Goal: Task Accomplishment & Management: Manage account settings

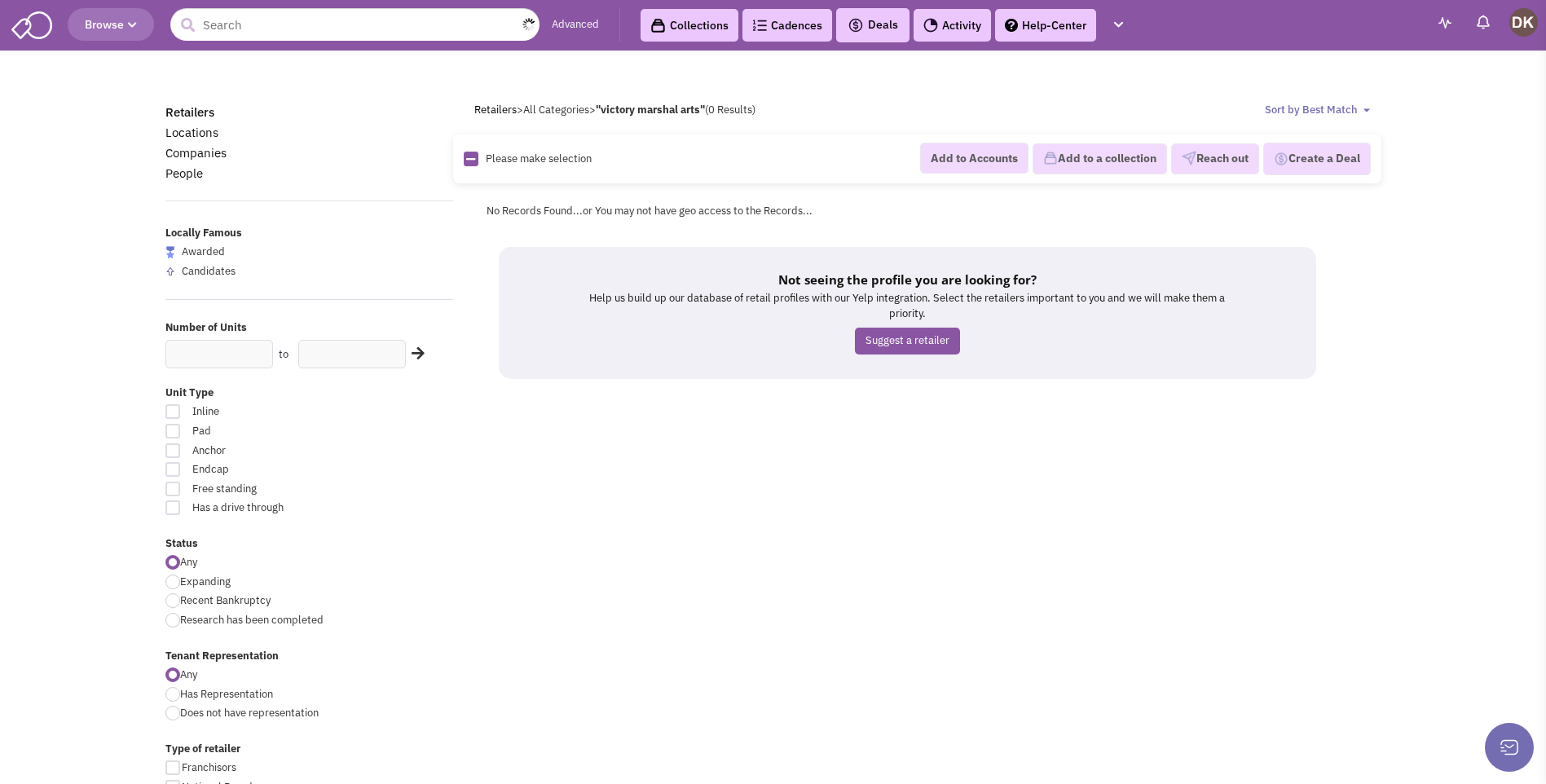
click at [292, 30] on input "text" at bounding box center [355, 24] width 369 height 33
type input "Victory martial arts"
click at [176, 13] on button "submit" at bounding box center [188, 26] width 25 height 25
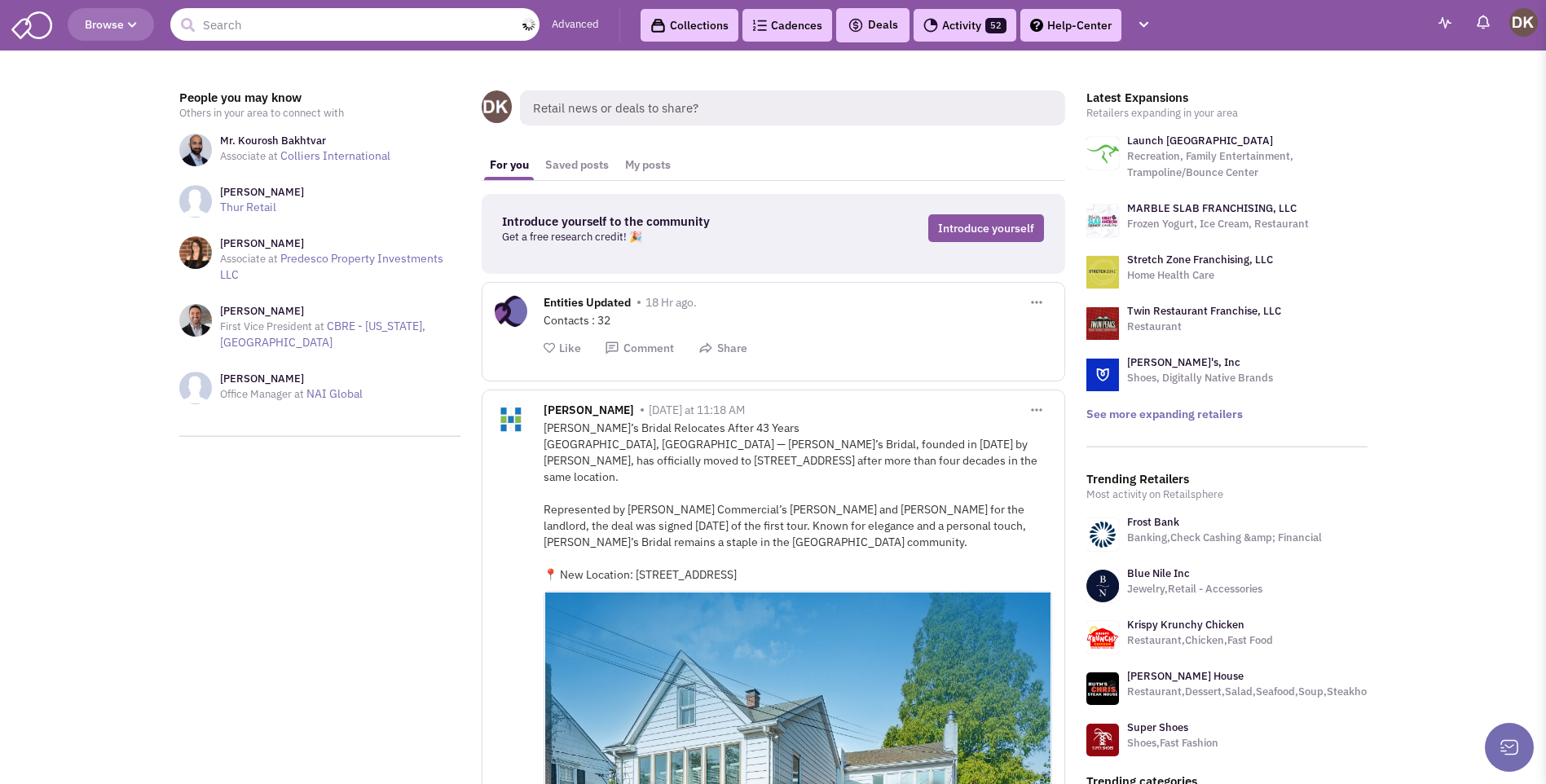
click at [321, 33] on input "text" at bounding box center [355, 24] width 369 height 33
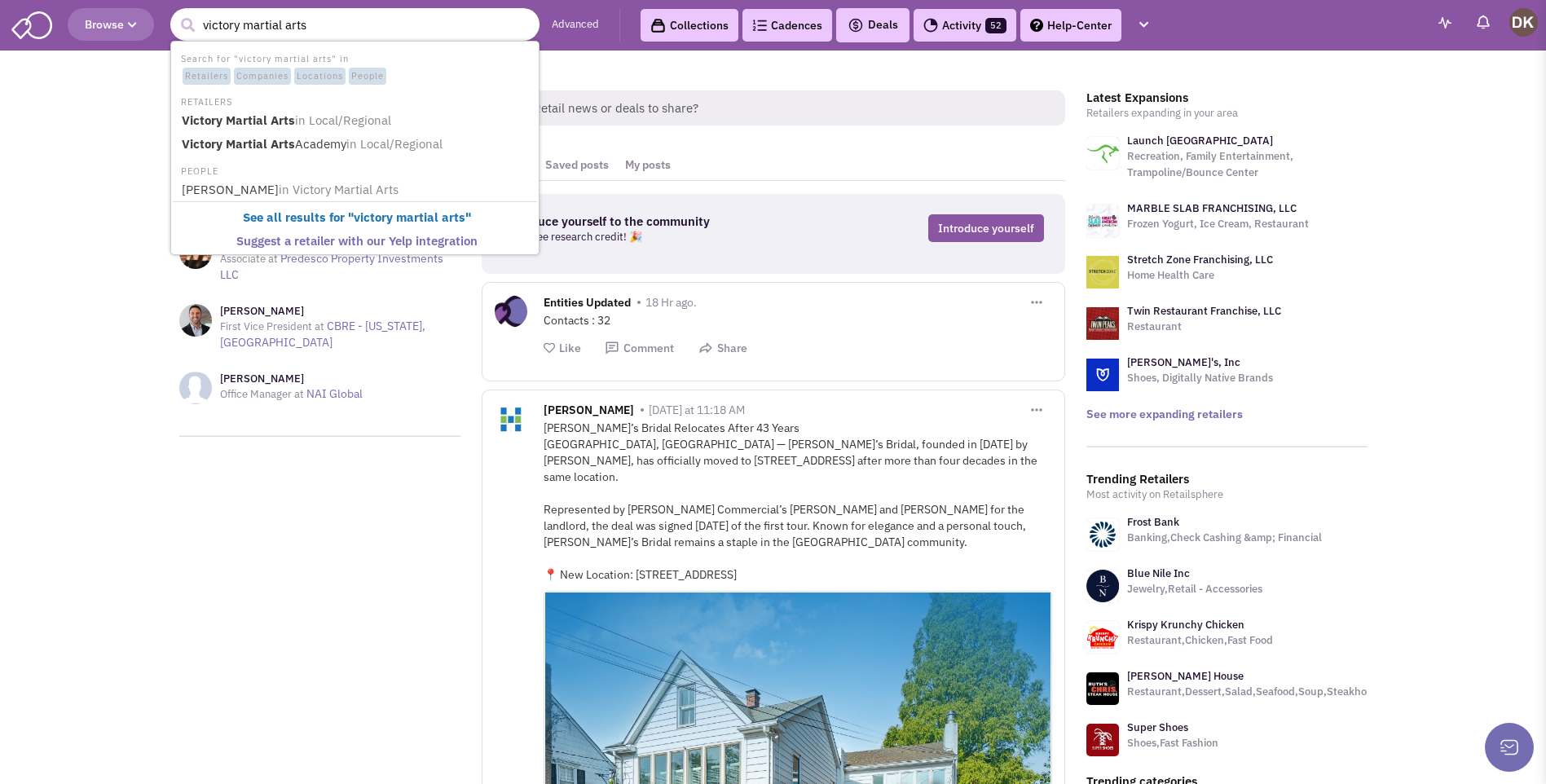
type input "victory martial arts"
click at [176, 13] on button "submit" at bounding box center [188, 26] width 25 height 25
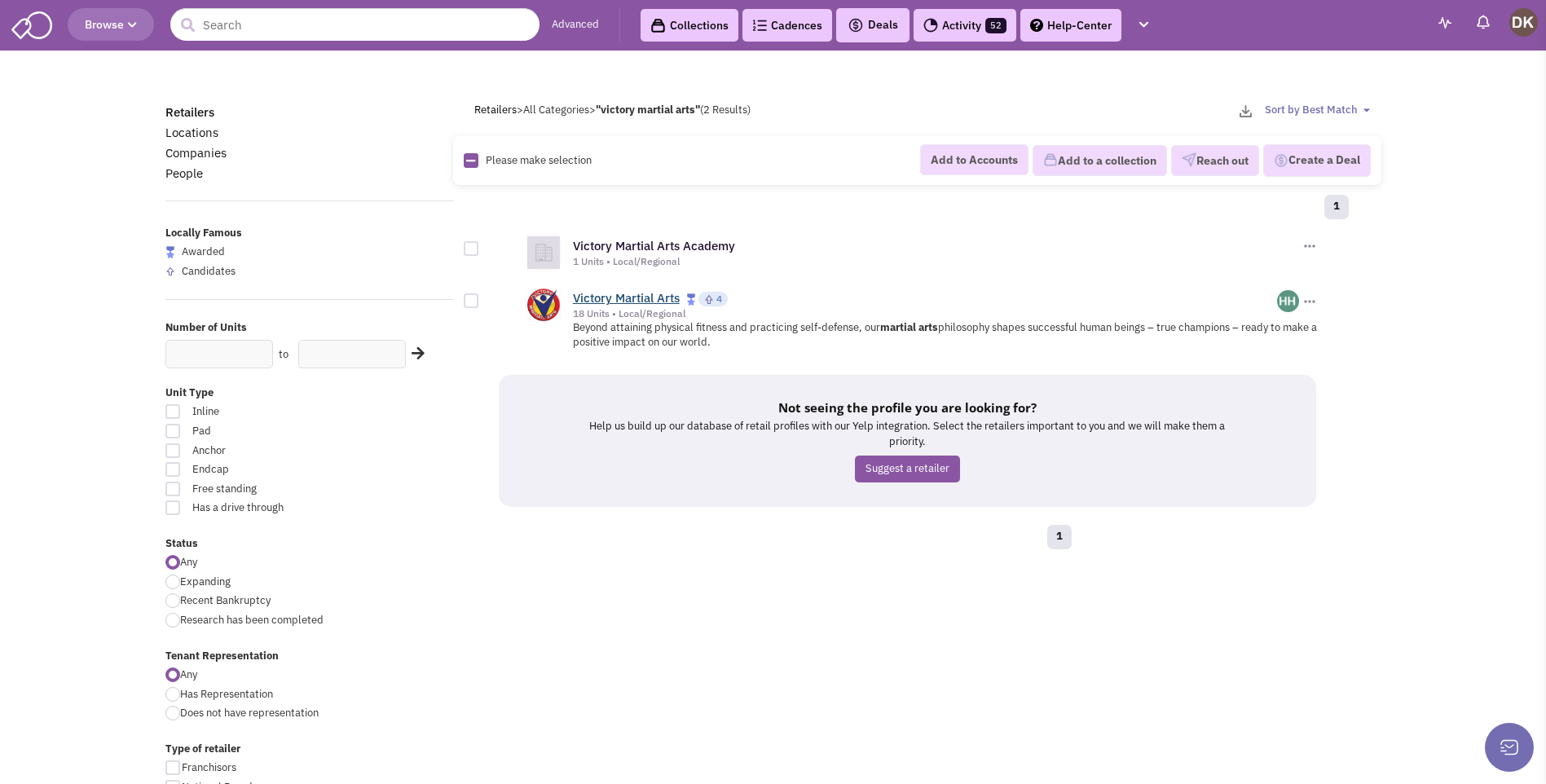
click at [632, 300] on link "Victory Martial Arts" at bounding box center [626, 298] width 107 height 16
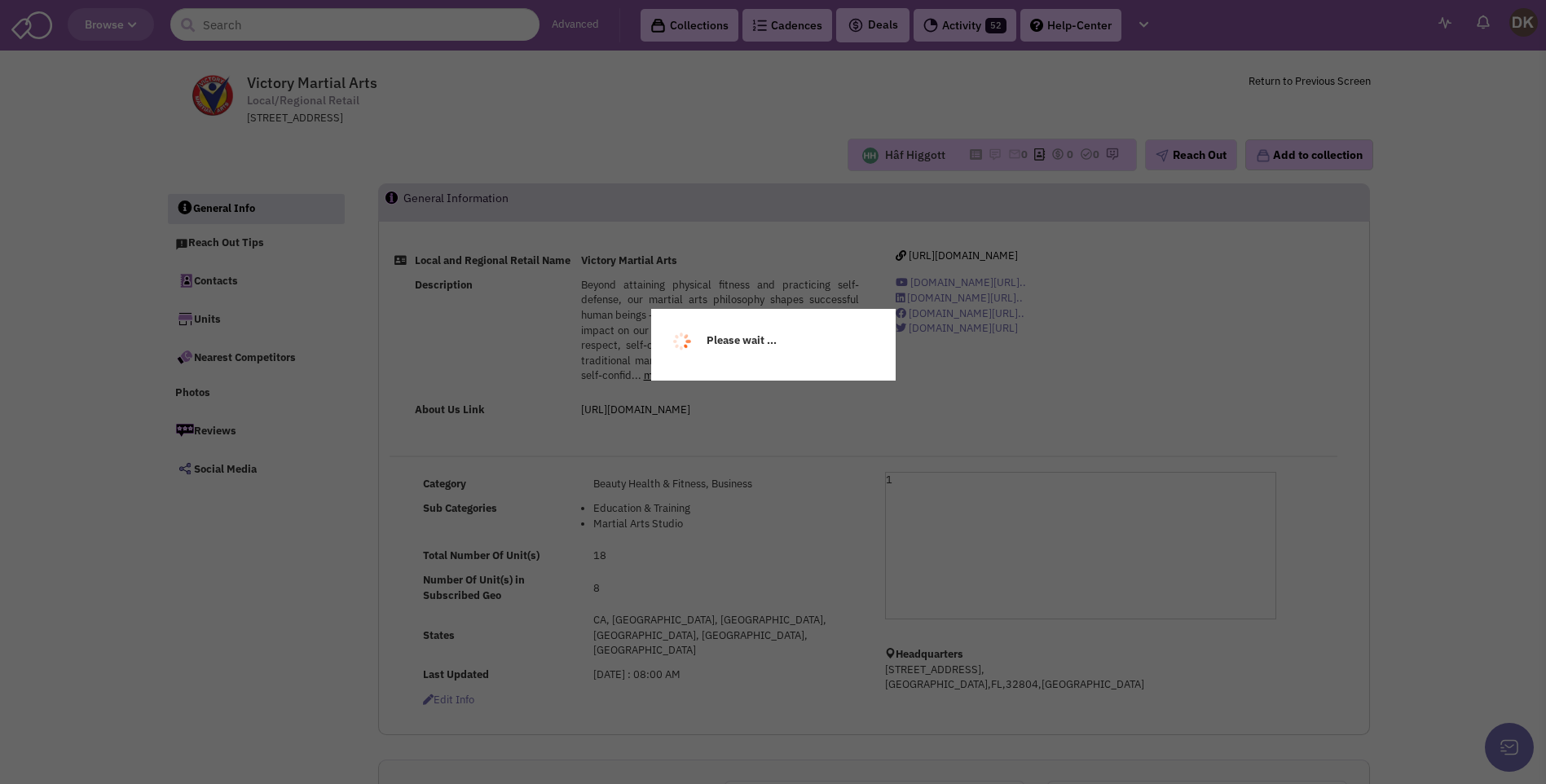
select select
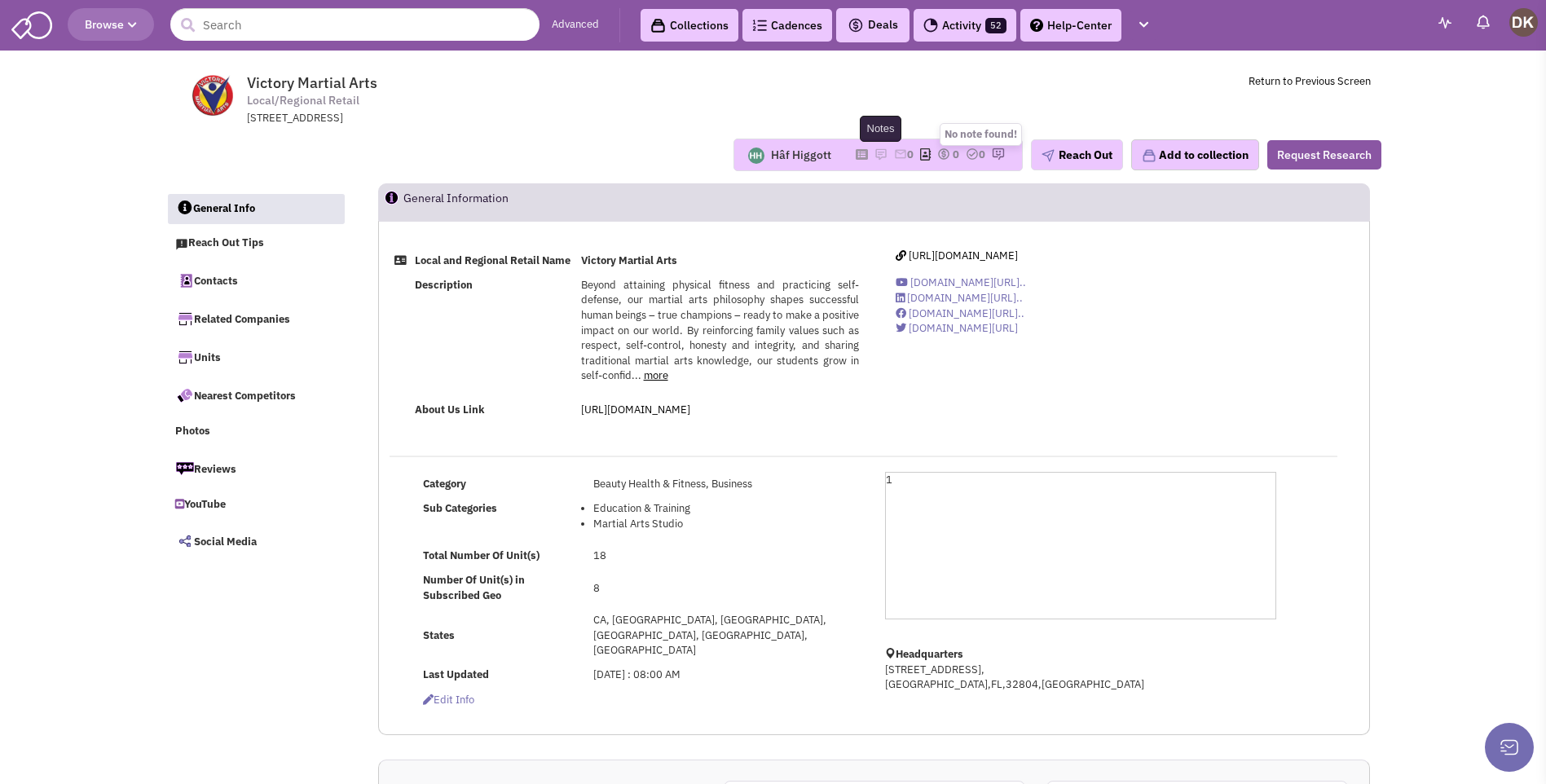
click at [875, 155] on img at bounding box center [881, 154] width 13 height 13
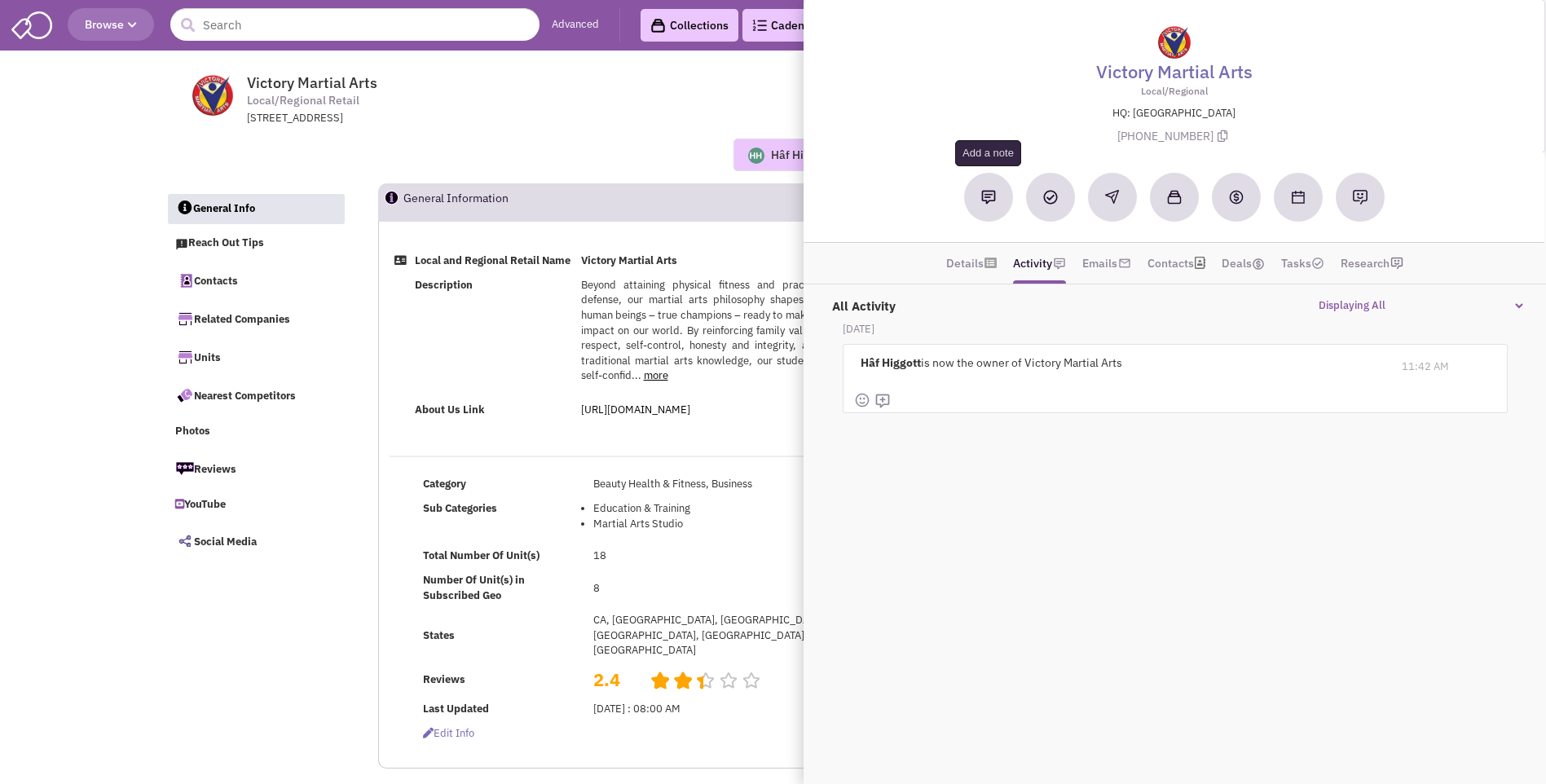
click at [983, 198] on img at bounding box center [989, 197] width 15 height 15
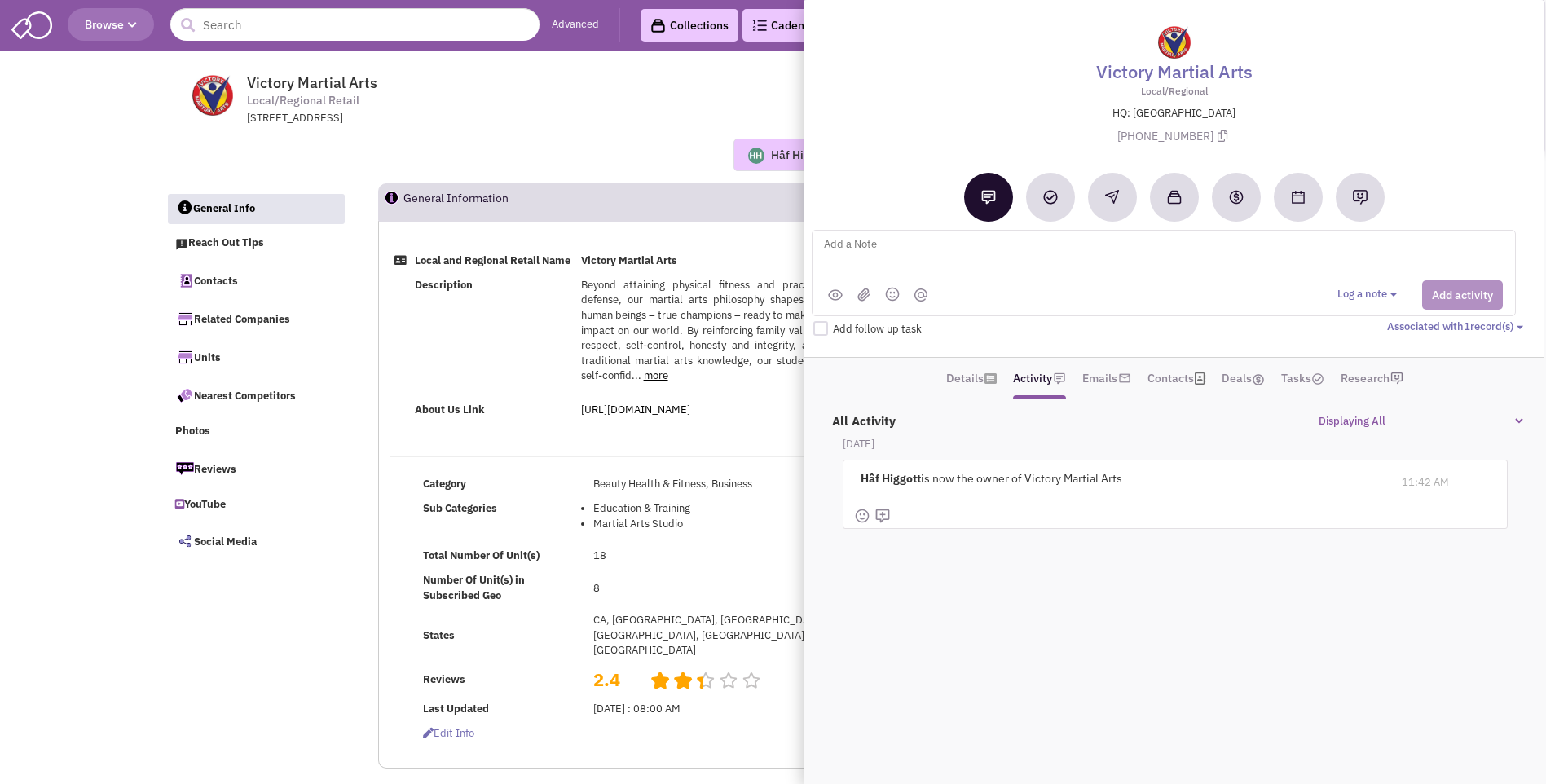
click at [903, 328] on span "Add follow up task" at bounding box center [878, 329] width 89 height 14
click at [886, 257] on textarea at bounding box center [1024, 257] width 403 height 45
type textarea "NO notes or email activity. Placed vmx for Master [PERSON_NAME]"
click at [1475, 296] on button "Add activity" at bounding box center [1462, 295] width 80 height 29
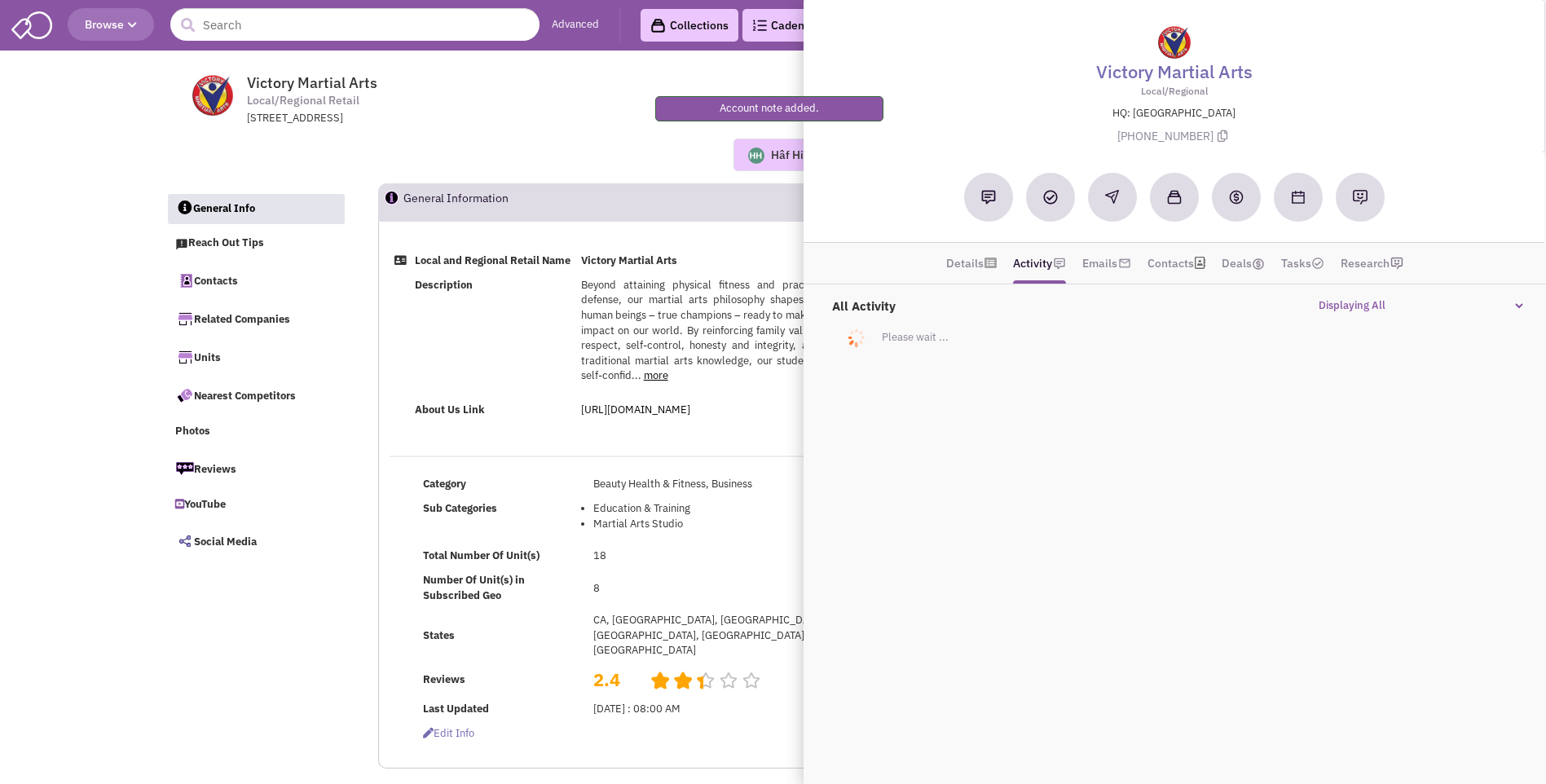
click at [532, 356] on td "Description" at bounding box center [493, 330] width 166 height 116
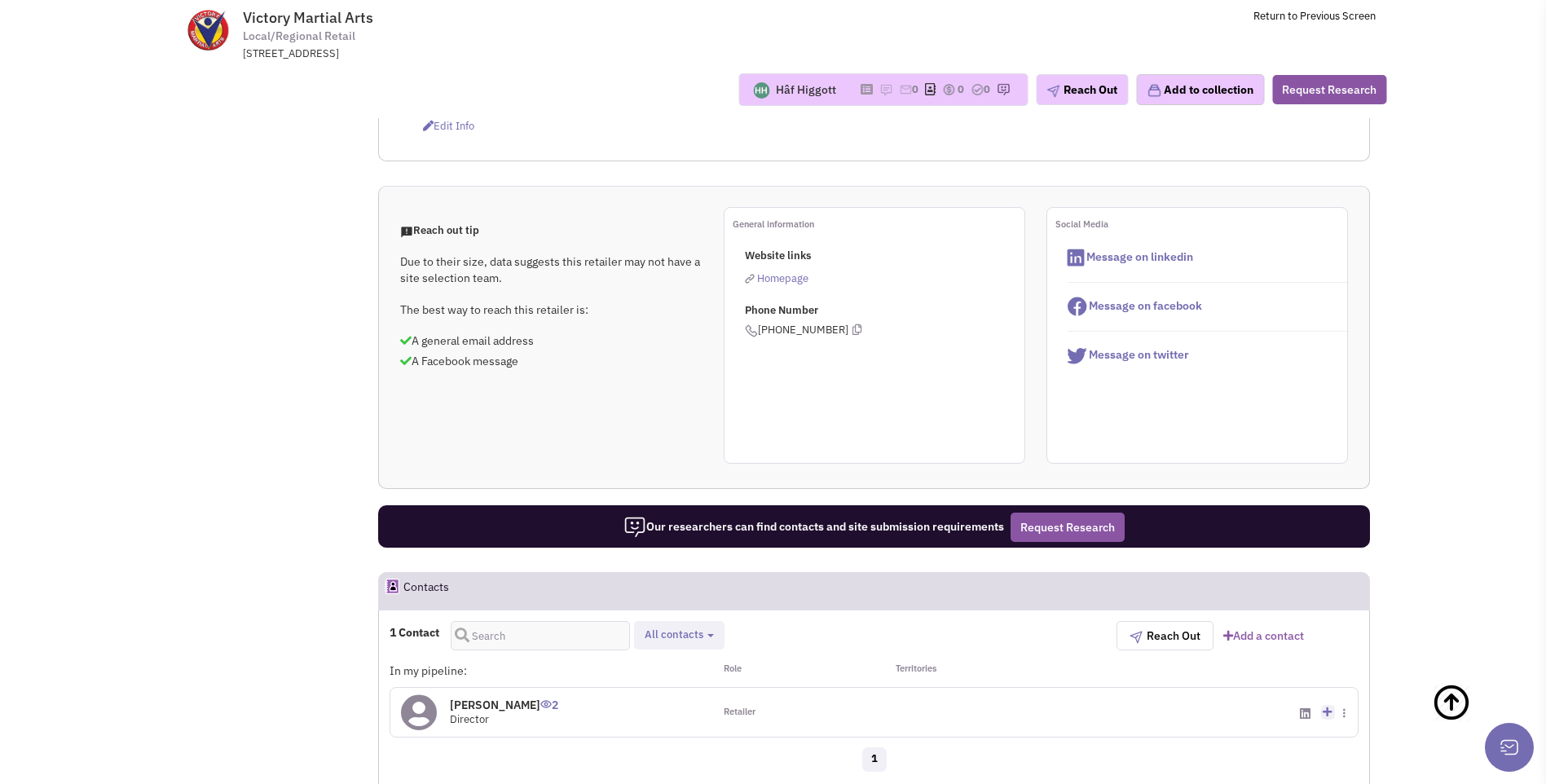
scroll to position [570, 0]
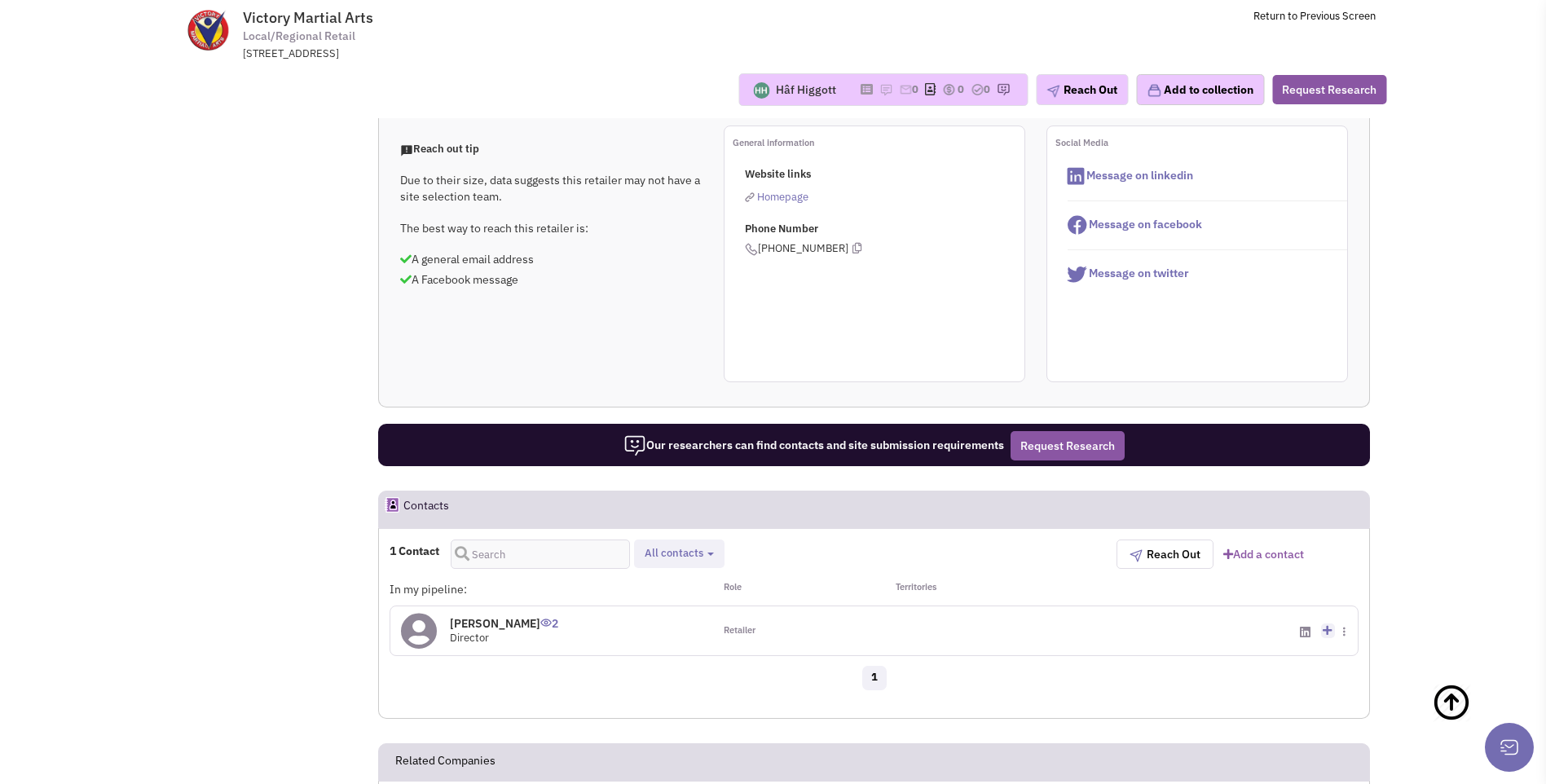
click at [425, 622] on icon at bounding box center [419, 631] width 36 height 37
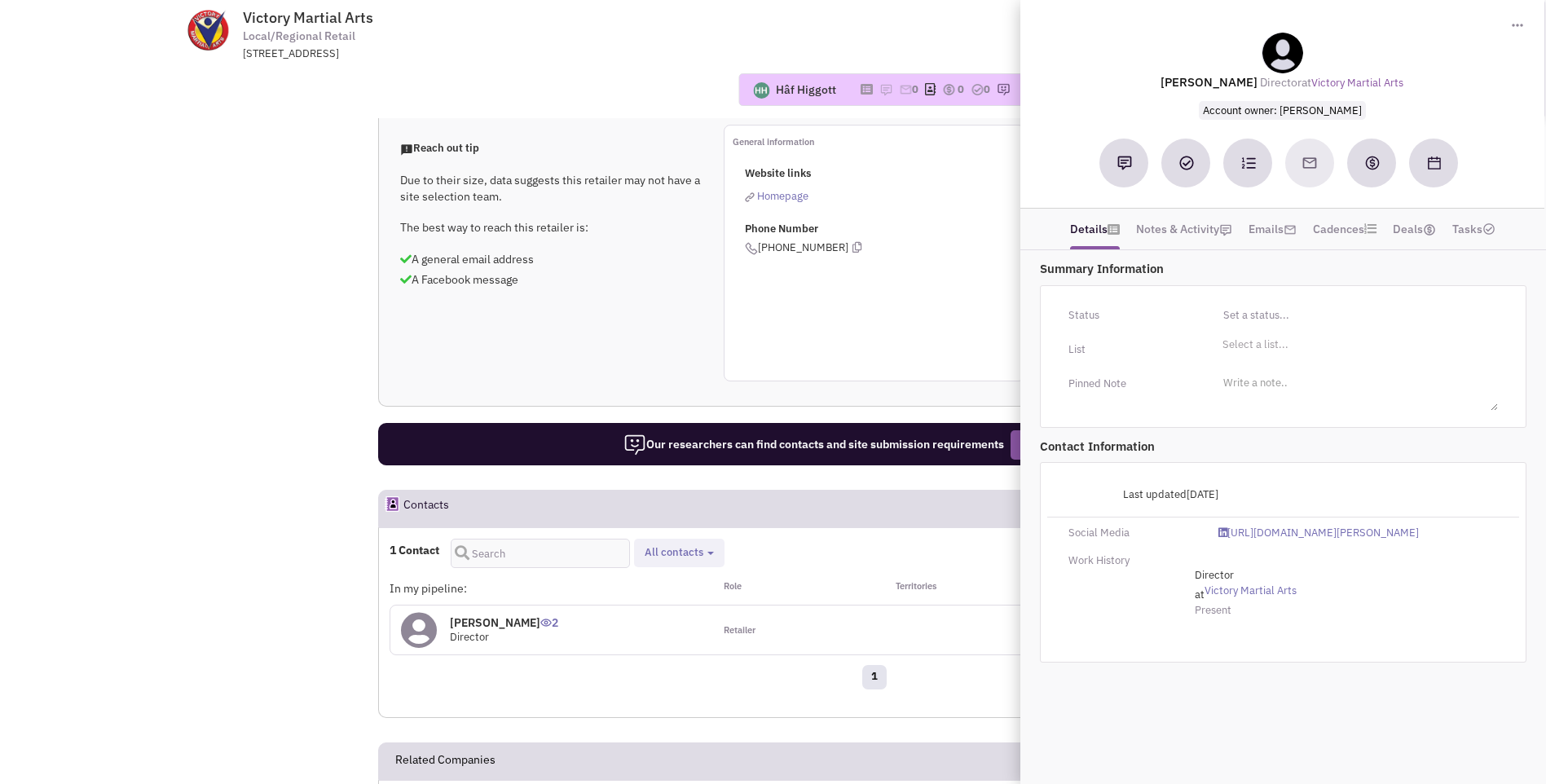
click at [635, 352] on div "Reach out tip Due to their size, data suggests this retailer may not have a sit…" at bounding box center [874, 253] width 991 height 257
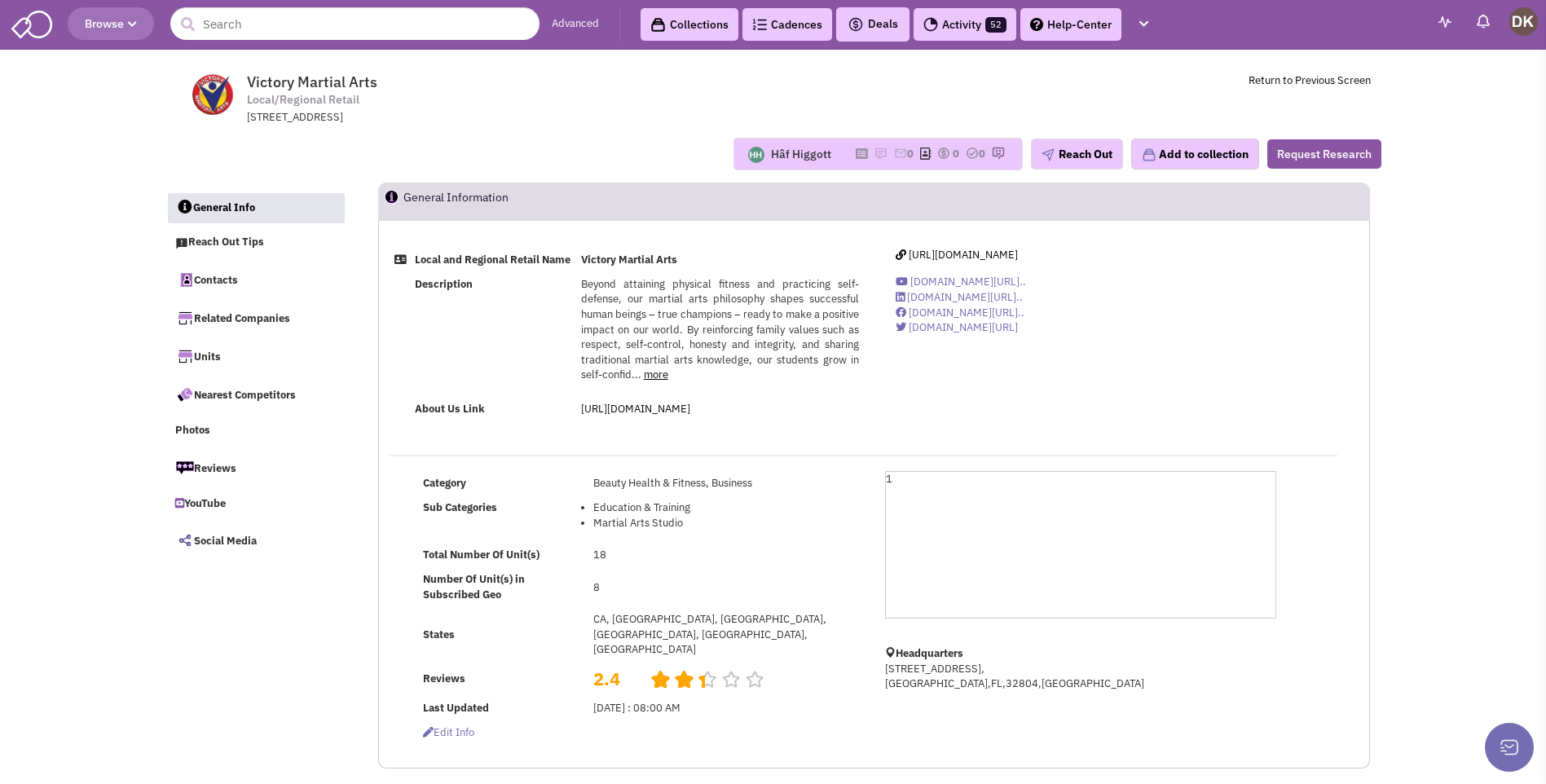
scroll to position [0, 0]
